Goal: Task Accomplishment & Management: Use online tool/utility

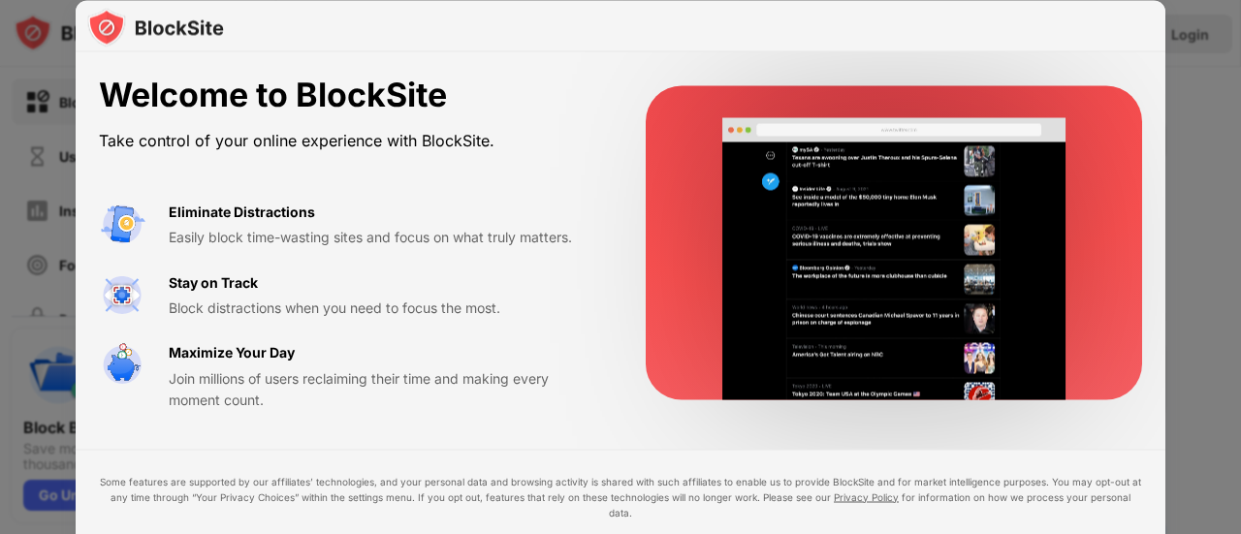
click at [194, 286] on div "Stay on Track" at bounding box center [213, 281] width 89 height 21
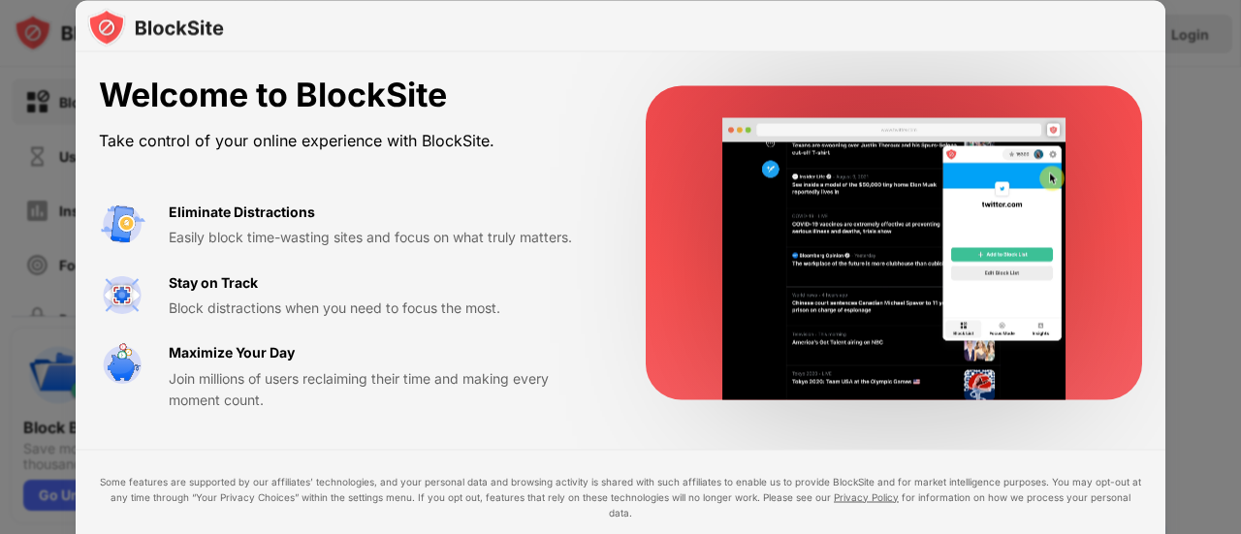
click at [820, 249] on video at bounding box center [894, 259] width 396 height 282
drag, startPoint x: 1240, startPoint y: 186, endPoint x: 1233, endPoint y: 316, distance: 130.1
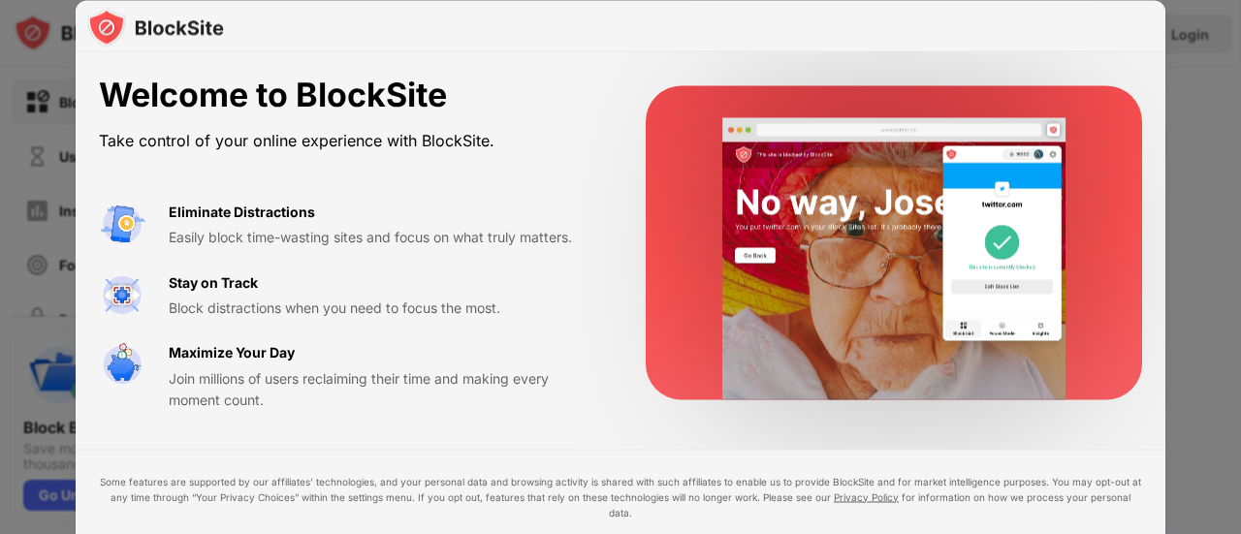
click at [1233, 316] on div at bounding box center [620, 267] width 1241 height 534
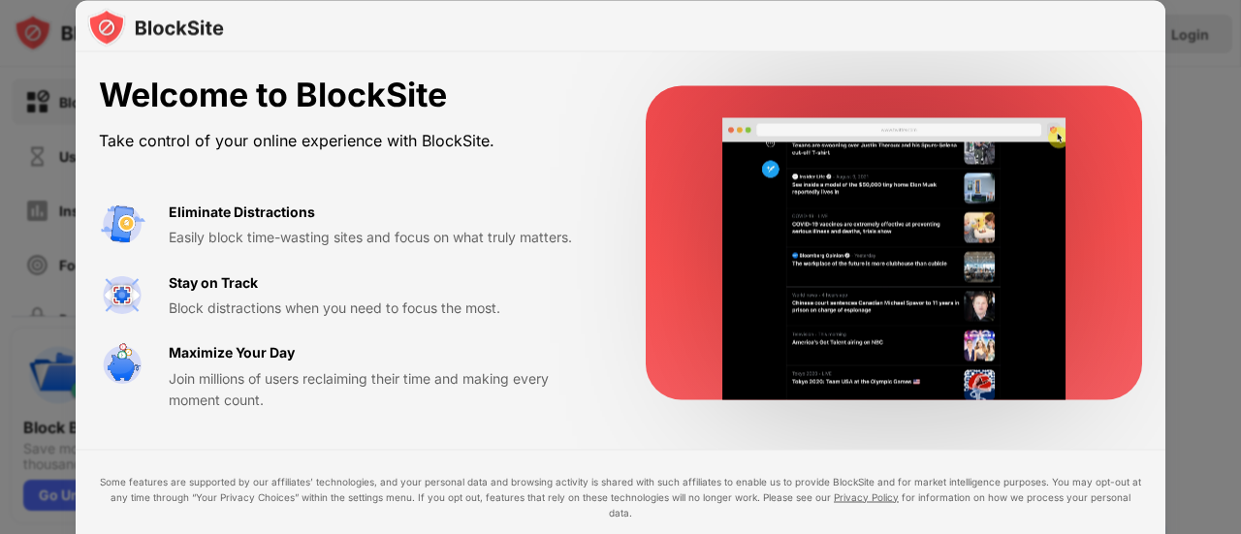
click at [1008, 261] on video at bounding box center [894, 259] width 396 height 282
click at [98, 22] on img at bounding box center [155, 27] width 137 height 39
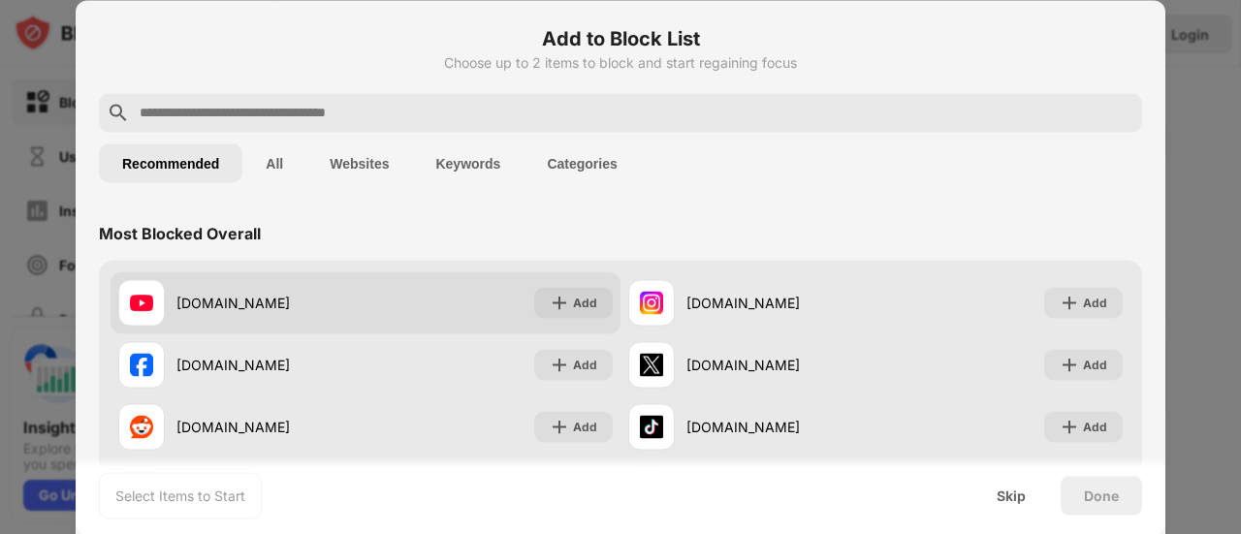
click at [144, 300] on img at bounding box center [141, 302] width 23 height 23
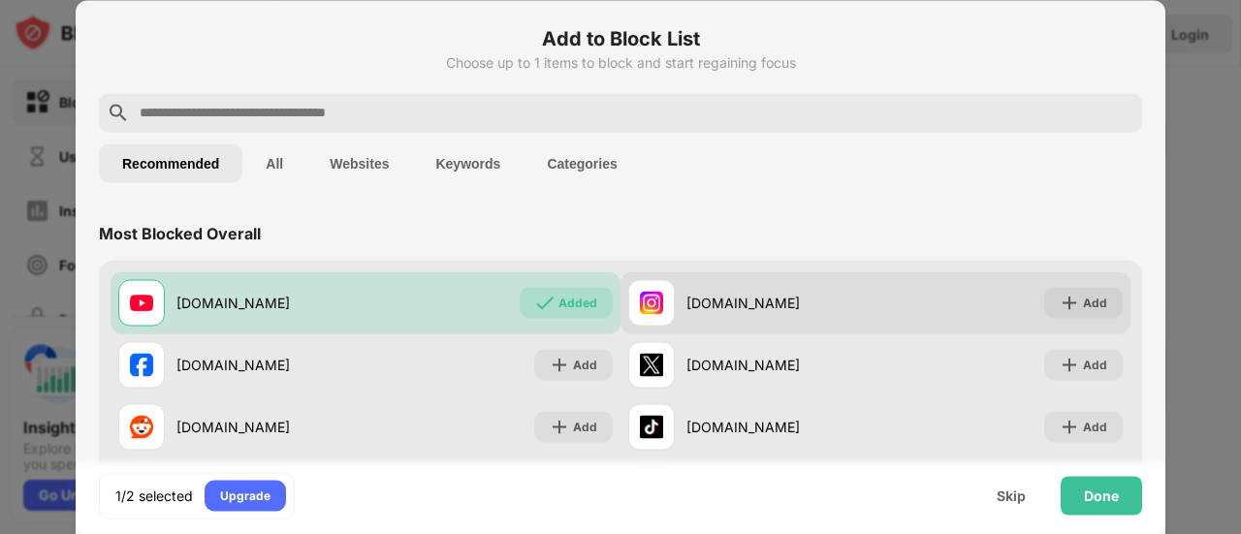
click at [641, 300] on img at bounding box center [651, 302] width 23 height 23
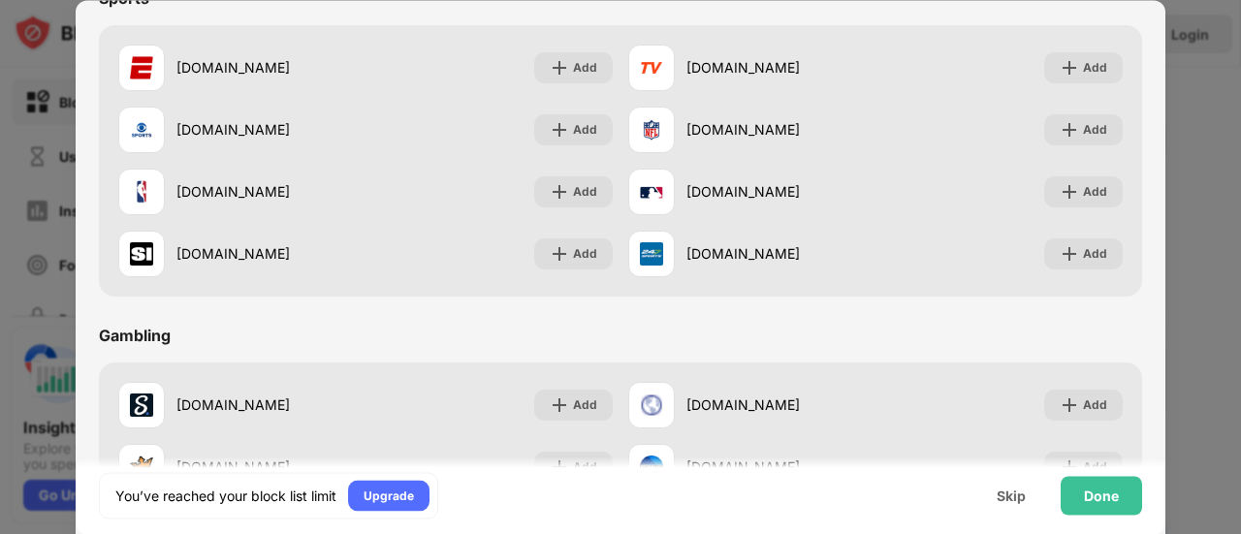
scroll to position [1751, 0]
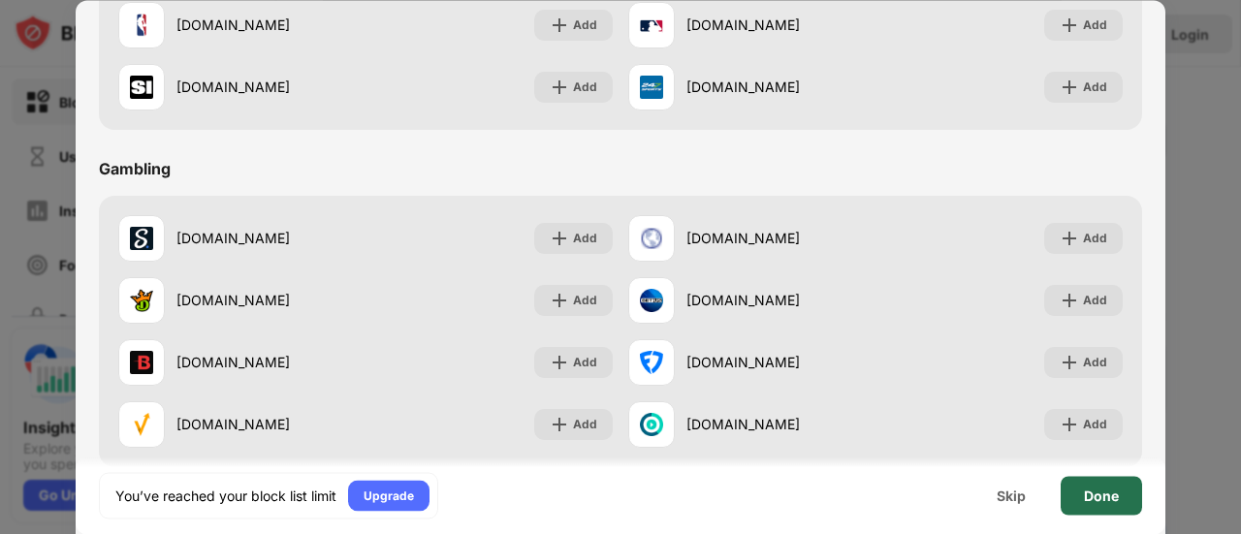
click at [1092, 493] on div "Done" at bounding box center [1101, 496] width 35 height 16
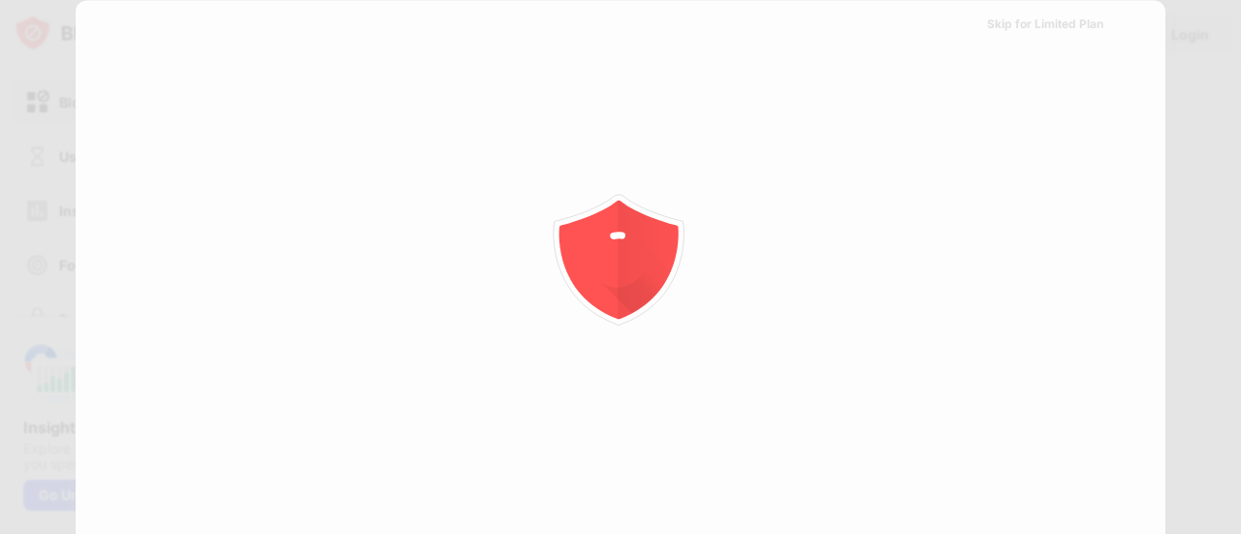
scroll to position [0, 0]
